Goal: Information Seeking & Learning: Learn about a topic

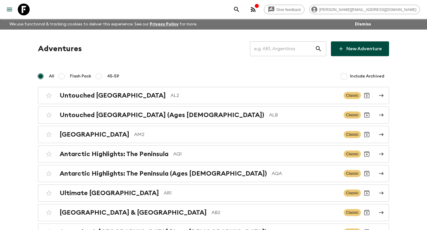
click at [277, 47] on input "text" at bounding box center [282, 49] width 65 height 17
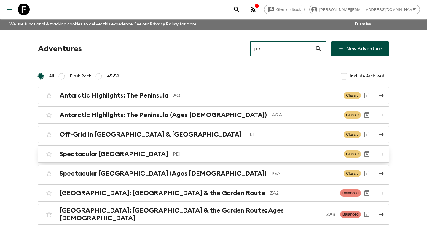
type input "pe"
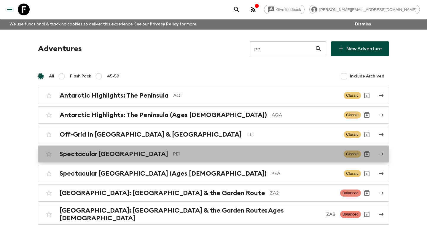
click at [211, 153] on p "PE1" at bounding box center [256, 154] width 166 height 7
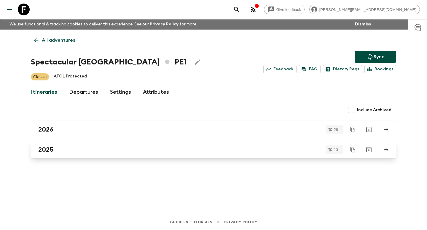
click at [170, 150] on div "2025" at bounding box center [207, 150] width 339 height 8
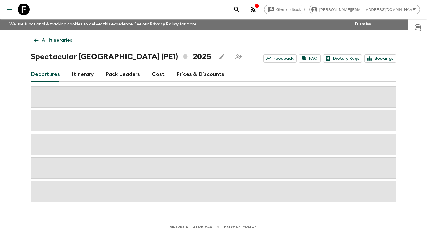
click at [92, 77] on link "Itinerary" at bounding box center [83, 75] width 22 height 14
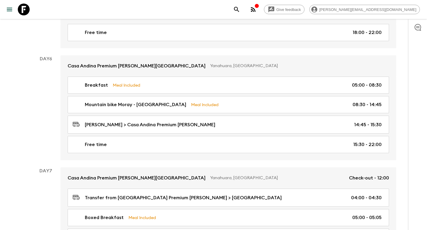
scroll to position [777, 0]
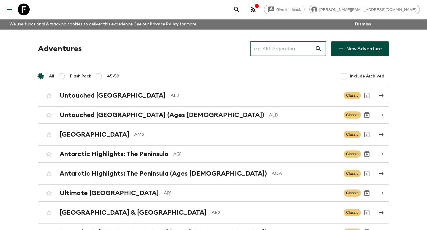
click at [286, 48] on input "text" at bounding box center [282, 49] width 65 height 17
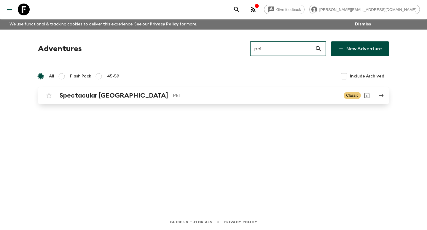
type input "pe1"
click at [204, 96] on p "PE1" at bounding box center [256, 95] width 166 height 7
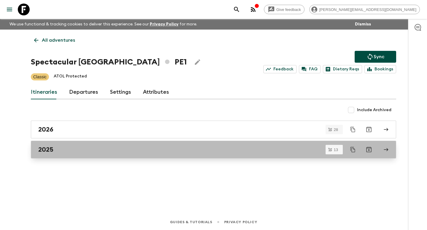
click at [167, 153] on link "2025" at bounding box center [213, 150] width 365 height 18
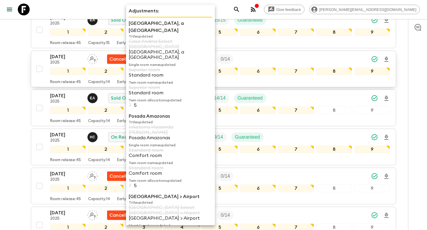
scroll to position [19, 0]
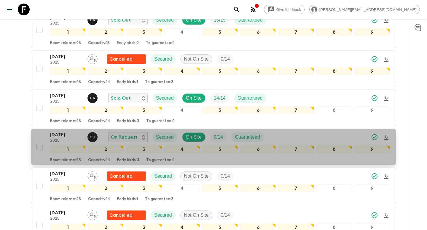
click at [145, 161] on div "Room release: 45 Capacity: 14 Early birds: 0 To guarantee: 0" at bounding box center [219, 159] width 339 height 7
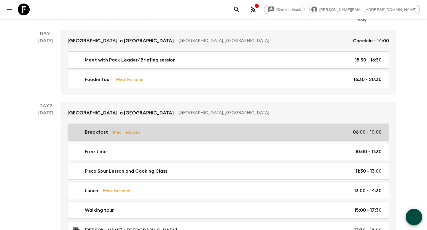
scroll to position [102, 0]
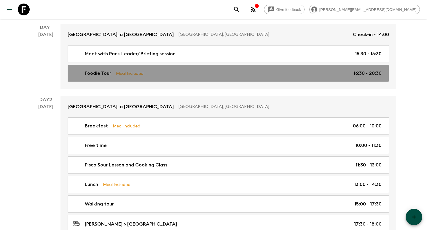
click at [157, 76] on div "Foodie Tour Meal Included 16:30 - 20:30" at bounding box center [227, 73] width 309 height 7
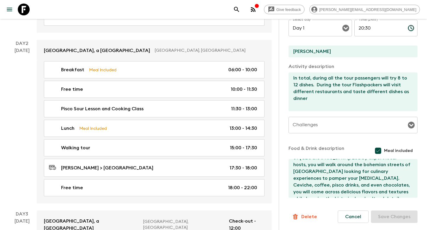
scroll to position [212, 0]
